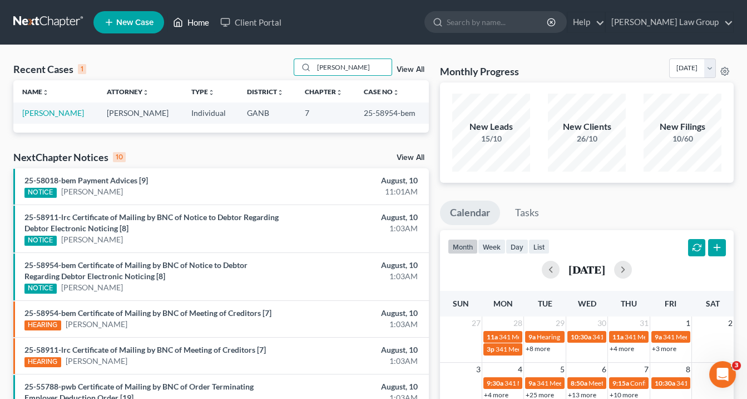
click at [198, 26] on link "Home" at bounding box center [191, 22] width 47 height 20
click at [137, 23] on span "New Case" at bounding box center [134, 22] width 37 height 8
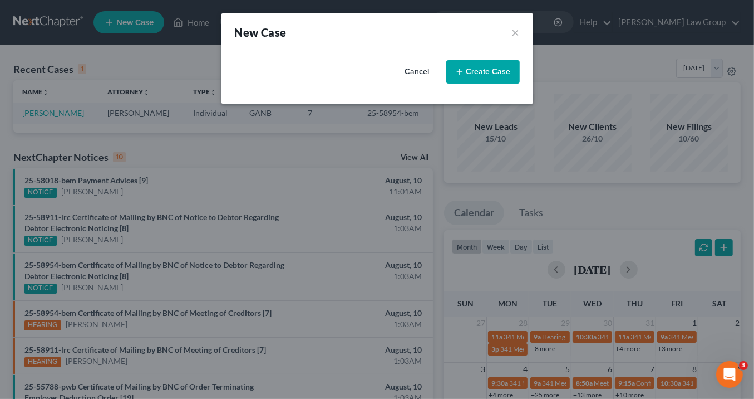
select select "19"
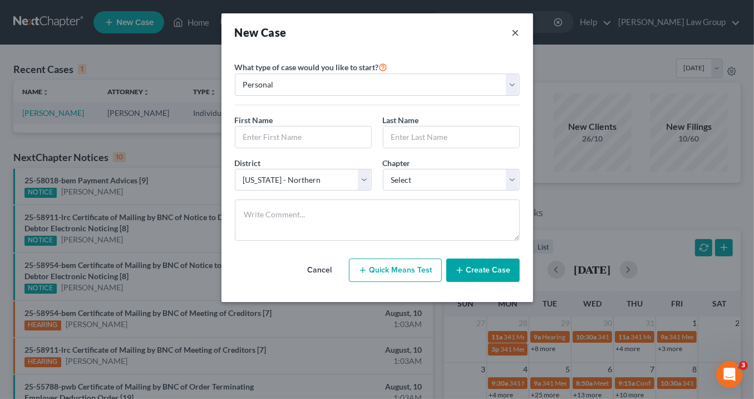
click at [515, 31] on button "×" at bounding box center [516, 32] width 8 height 16
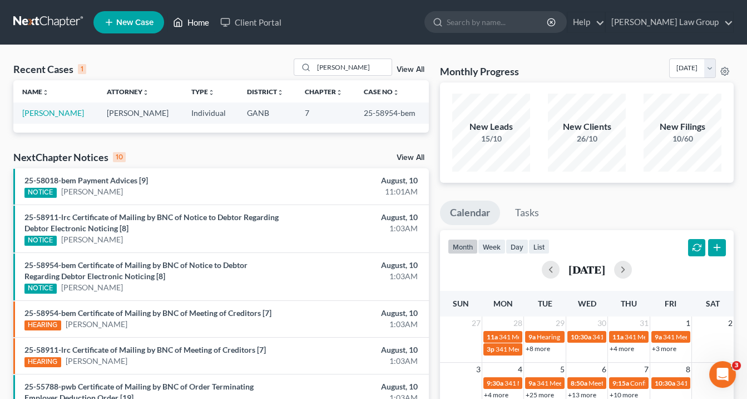
click at [198, 23] on link "Home" at bounding box center [191, 22] width 47 height 20
click at [203, 25] on link "Home" at bounding box center [191, 22] width 47 height 20
click at [199, 23] on link "Home" at bounding box center [191, 22] width 47 height 20
click at [324, 66] on input "[PERSON_NAME]" at bounding box center [353, 67] width 78 height 16
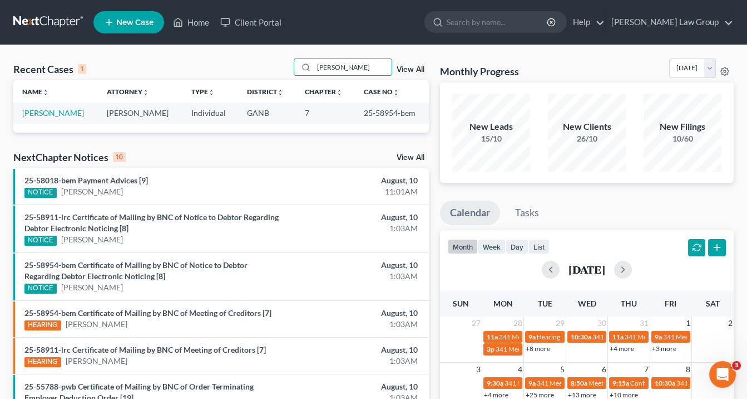
drag, startPoint x: 354, startPoint y: 68, endPoint x: 263, endPoint y: 67, distance: 90.7
click at [264, 65] on div "Recent Cases 1 [PERSON_NAME] View All" at bounding box center [221, 69] width 416 height 22
type input "[PERSON_NAME]"
drag, startPoint x: 401, startPoint y: 111, endPoint x: 367, endPoint y: 114, distance: 34.6
click at [367, 114] on td "25-58539-jrs" at bounding box center [395, 112] width 68 height 21
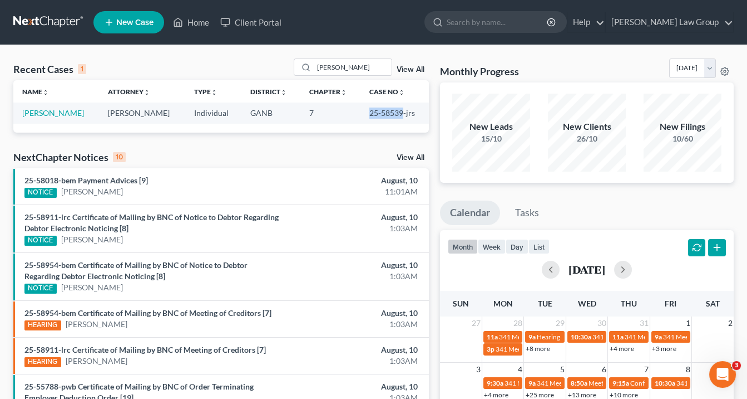
copy td "25-58539"
click at [66, 112] on link "[PERSON_NAME]" at bounding box center [53, 112] width 62 height 9
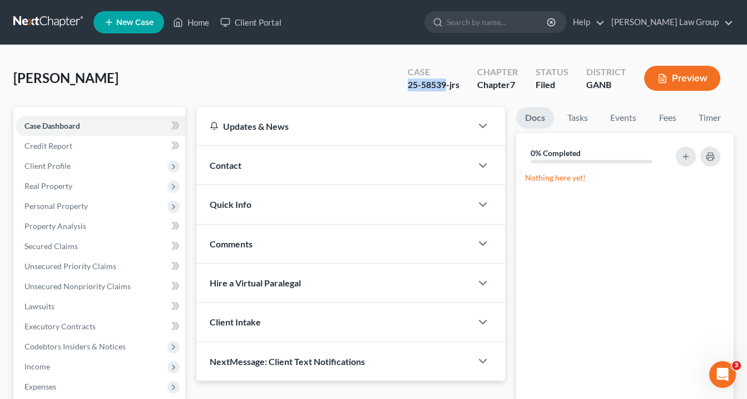
drag, startPoint x: 447, startPoint y: 82, endPoint x: 411, endPoint y: 86, distance: 36.3
click at [405, 86] on div "Case 25-58539-jrs" at bounding box center [434, 79] width 70 height 33
copy div "25-58539"
